Goal: Task Accomplishment & Management: Complete application form

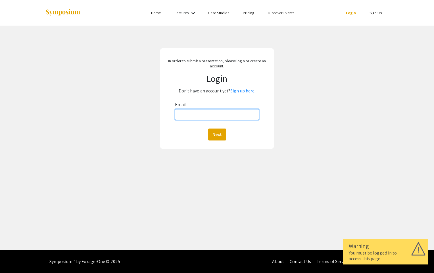
click at [227, 114] on input "Email:" at bounding box center [217, 114] width 84 height 11
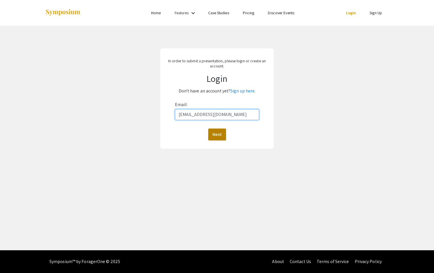
type input "[EMAIL_ADDRESS][DOMAIN_NAME]"
click at [213, 135] on button "Next" at bounding box center [217, 135] width 18 height 12
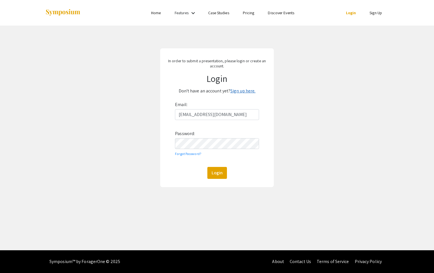
click at [243, 91] on link "Sign up here." at bounding box center [243, 91] width 25 height 6
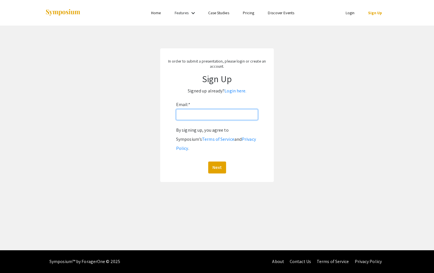
click at [227, 117] on input "Email: *" at bounding box center [217, 114] width 82 height 11
type input "[EMAIL_ADDRESS][DOMAIN_NAME]"
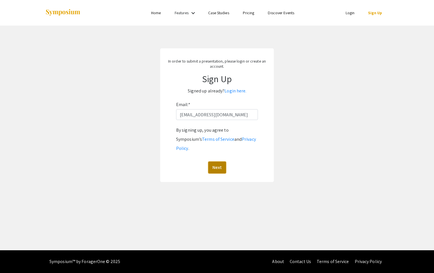
click at [212, 161] on button "Next" at bounding box center [217, 167] width 18 height 12
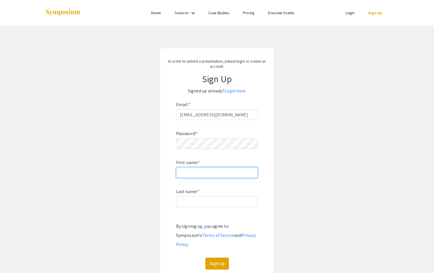
click at [209, 172] on input "First name: *" at bounding box center [217, 172] width 82 height 11
type input "Summer"
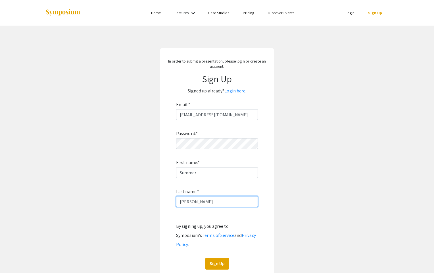
type input "Kuhn"
click at [307, 179] on app-signup "In order to submit a presentation, please login or create an account. Sign Up S…" at bounding box center [217, 163] width 434 height 230
click at [211, 258] on button "Sign Up" at bounding box center [218, 264] width 24 height 12
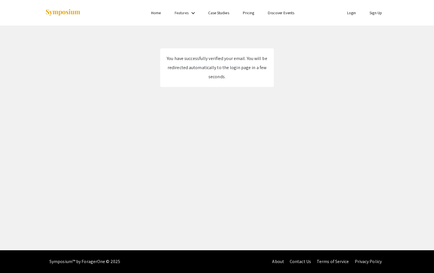
click at [350, 15] on link "Login" at bounding box center [351, 12] width 9 height 5
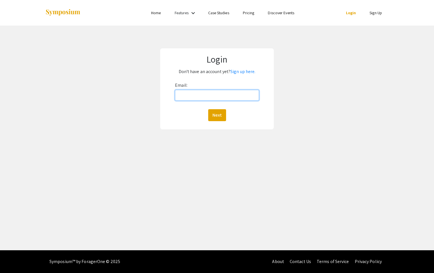
click at [220, 97] on input "Email:" at bounding box center [217, 95] width 84 height 11
type input "[EMAIL_ADDRESS][DOMAIN_NAME]"
click at [212, 114] on button "Next" at bounding box center [217, 115] width 18 height 12
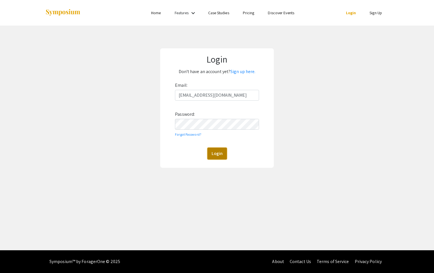
click at [219, 153] on button "Login" at bounding box center [218, 154] width 20 height 12
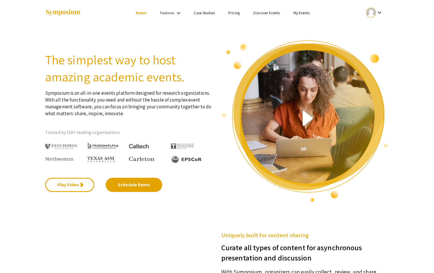
click at [198, 184] on div "Play Video Schedule Demo" at bounding box center [129, 177] width 168 height 28
click at [302, 15] on link "My Events" at bounding box center [302, 12] width 16 height 5
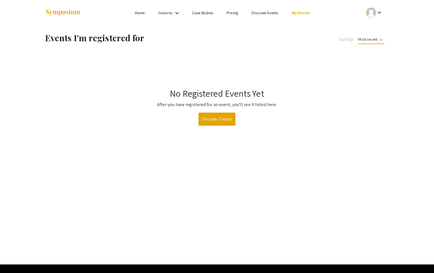
click at [176, 11] on mat-icon "keyboard_arrow_down" at bounding box center [177, 13] width 7 height 7
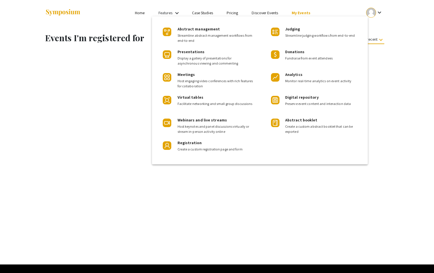
click at [137, 15] on div at bounding box center [217, 136] width 434 height 273
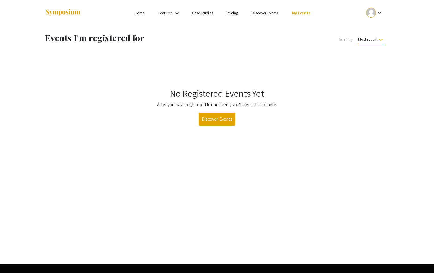
click at [138, 15] on link "Home" at bounding box center [140, 12] width 10 height 5
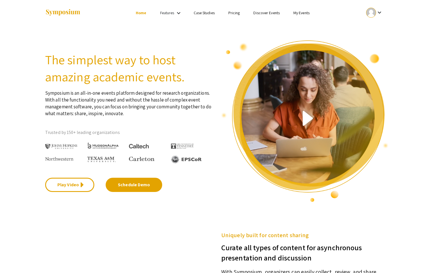
click at [381, 13] on mat-icon "keyboard_arrow_down" at bounding box center [379, 12] width 7 height 7
